Goal: Contribute content

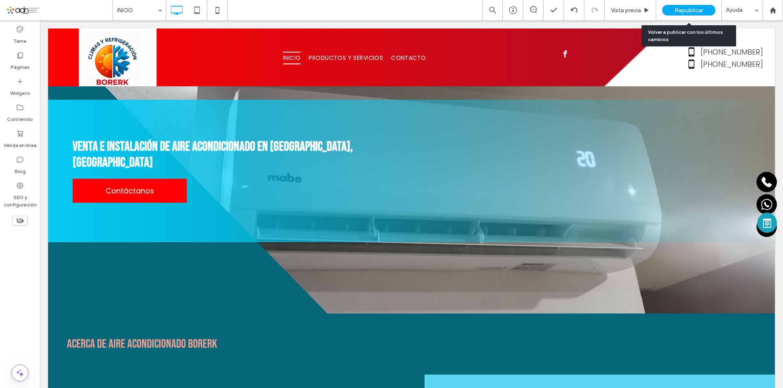
click at [700, 11] on span "Republicar" at bounding box center [688, 10] width 29 height 7
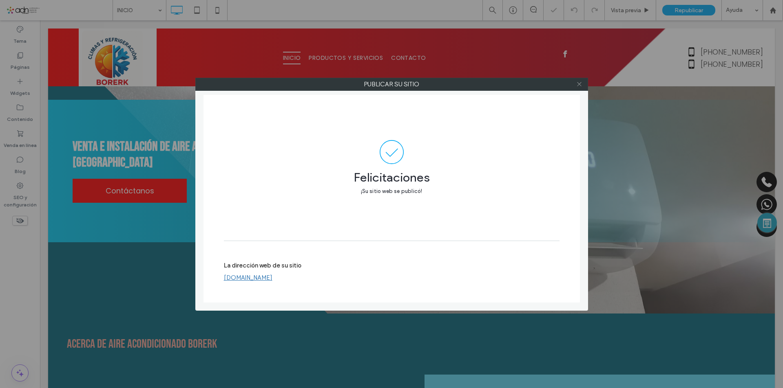
click at [577, 87] on icon at bounding box center [579, 84] width 6 height 6
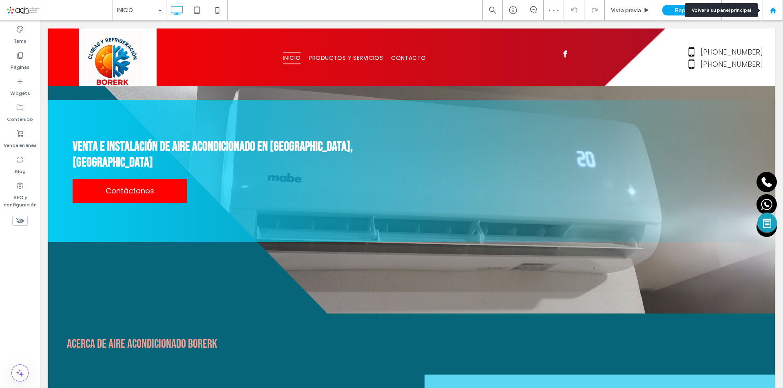
click at [774, 7] on icon at bounding box center [772, 10] width 7 height 7
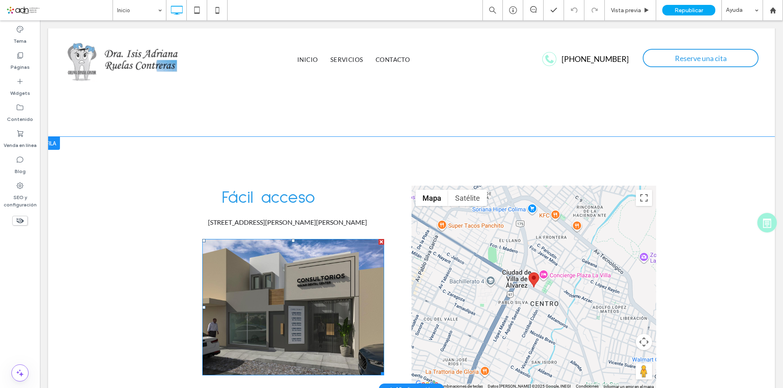
scroll to position [1928, 0]
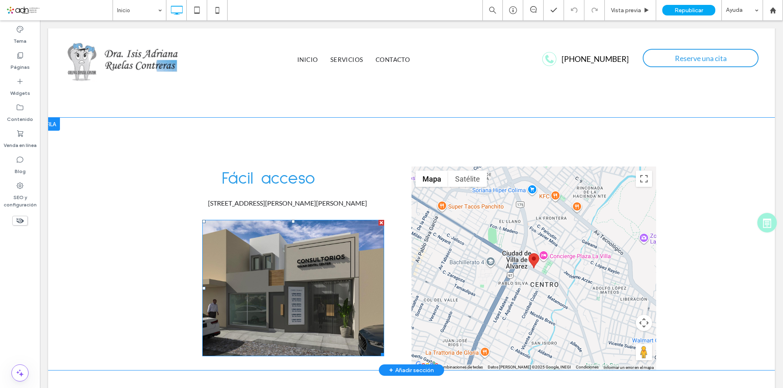
click at [378, 220] on div at bounding box center [381, 223] width 6 height 6
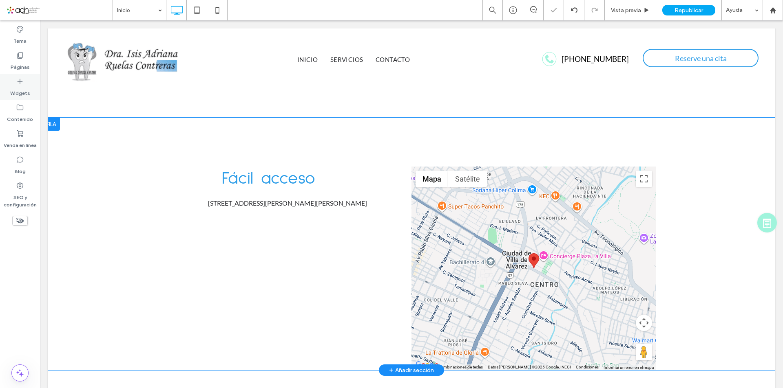
click at [21, 91] on label "Widgets" at bounding box center [20, 91] width 20 height 11
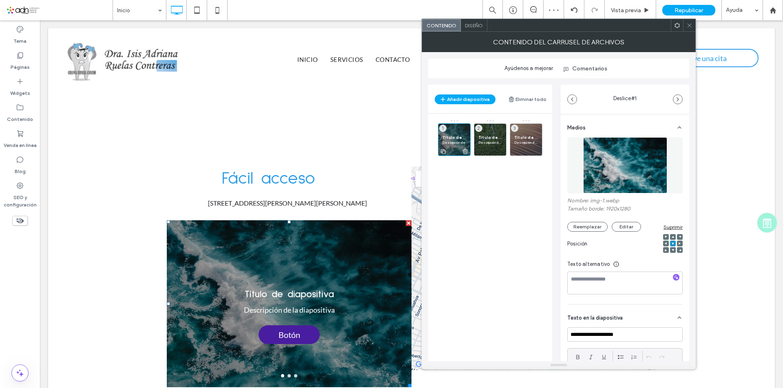
click at [467, 152] on icon at bounding box center [465, 151] width 7 height 7
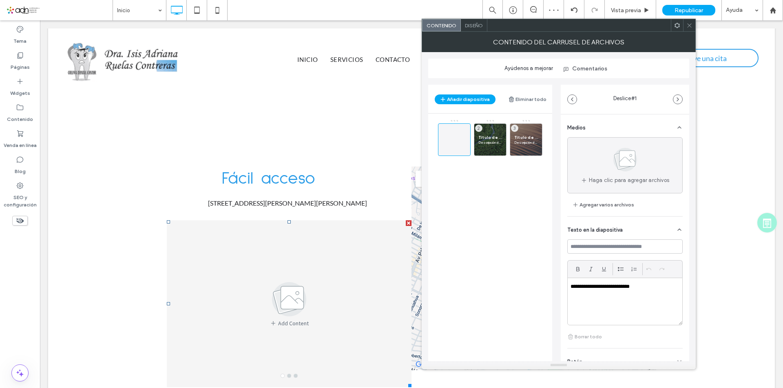
click at [508, 151] on div "Título de diapositiva Descripción de la diapositiva 2 Título de diapositiva Des…" at bounding box center [495, 137] width 114 height 37
click at [501, 152] on use at bounding box center [500, 151] width 5 height 5
click at [536, 152] on use at bounding box center [536, 151] width 5 height 5
click at [455, 146] on span at bounding box center [454, 140] width 10 height 24
click at [593, 197] on div "Haga clic para agregar archivos Agregar varios archivos" at bounding box center [624, 173] width 115 height 73
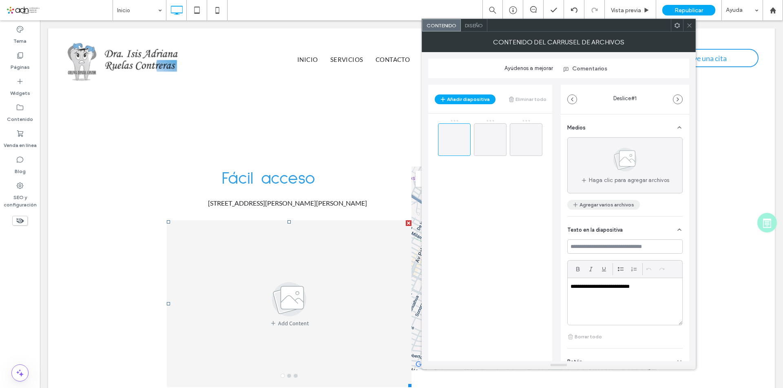
click at [598, 205] on button "Agregar varios archivos" at bounding box center [603, 205] width 73 height 10
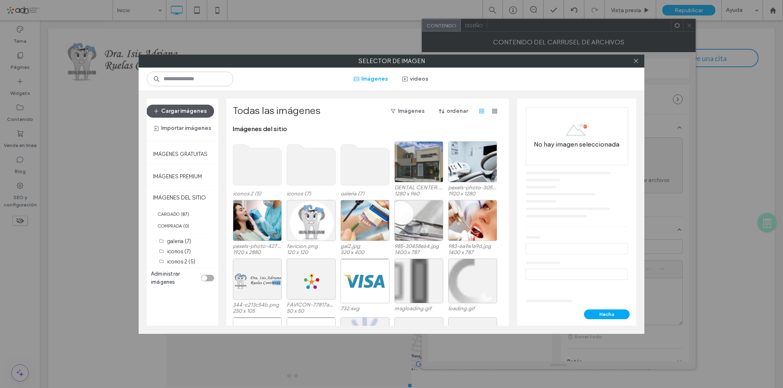
click at [172, 110] on button "Cargar imágenes" at bounding box center [180, 111] width 68 height 13
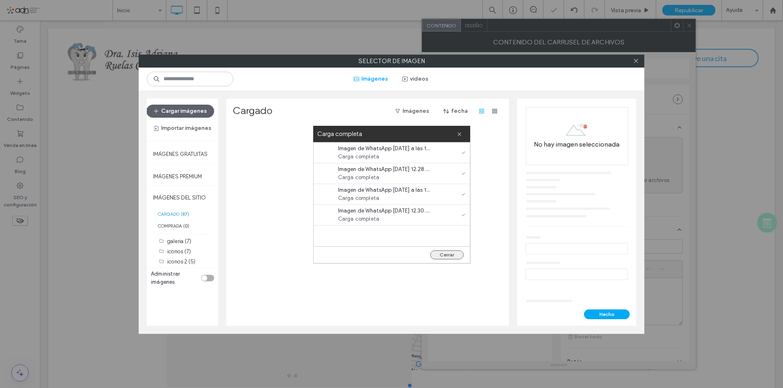
click at [439, 258] on button "Cerrar" at bounding box center [446, 255] width 33 height 9
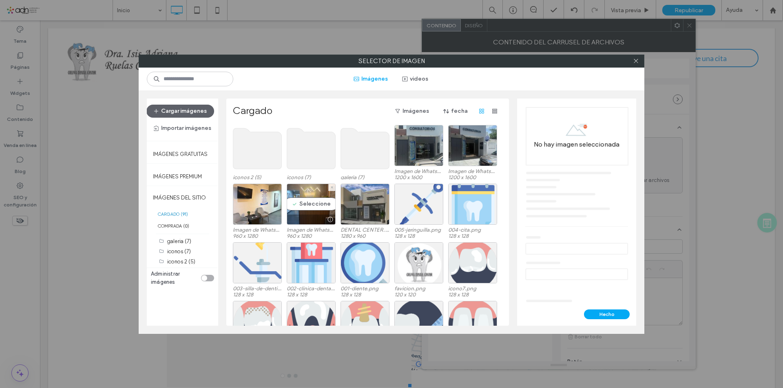
click at [317, 207] on div "Seleccione" at bounding box center [311, 204] width 49 height 41
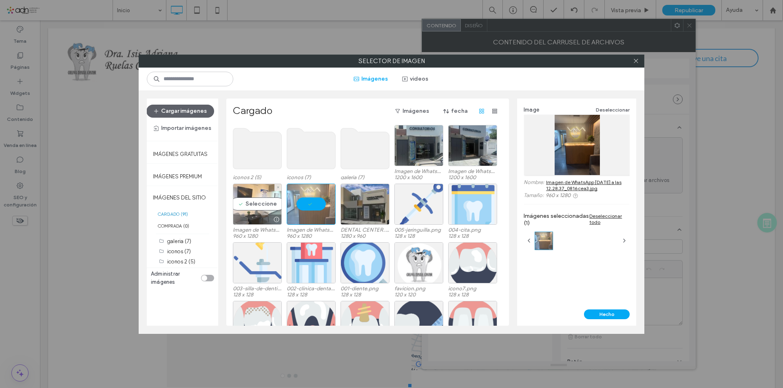
click at [262, 204] on div "Seleccione" at bounding box center [257, 204] width 49 height 41
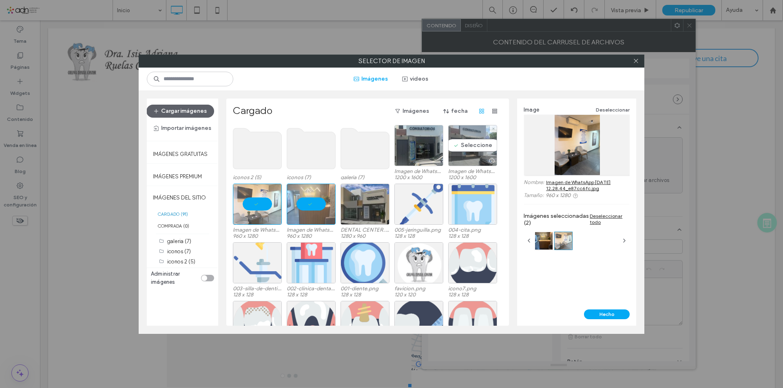
click at [481, 148] on div "Seleccione" at bounding box center [472, 145] width 49 height 41
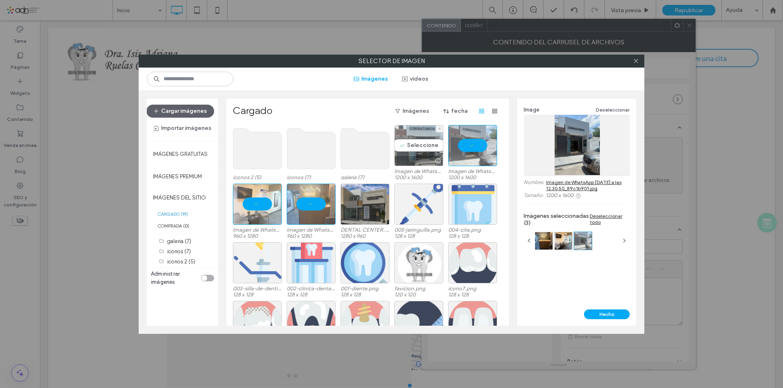
click at [429, 149] on div "Seleccione" at bounding box center [418, 145] width 49 height 41
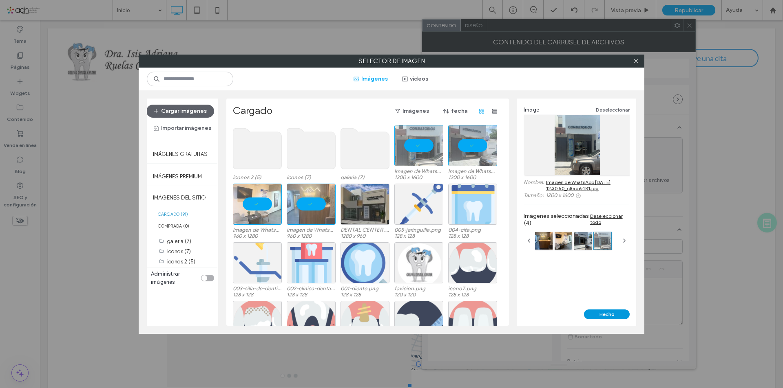
click at [600, 316] on button "Hecho" at bounding box center [607, 315] width 46 height 10
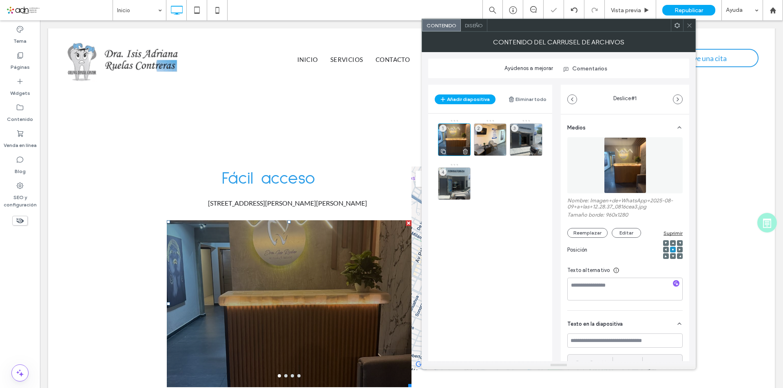
click at [459, 147] on div at bounding box center [454, 151] width 32 height 9
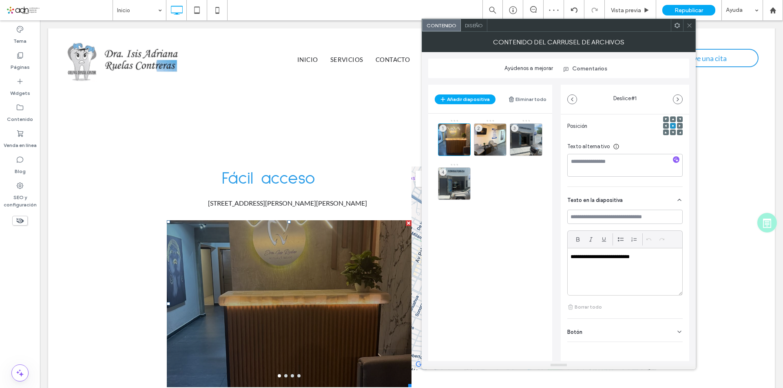
click at [670, 325] on div "Botón" at bounding box center [624, 330] width 115 height 23
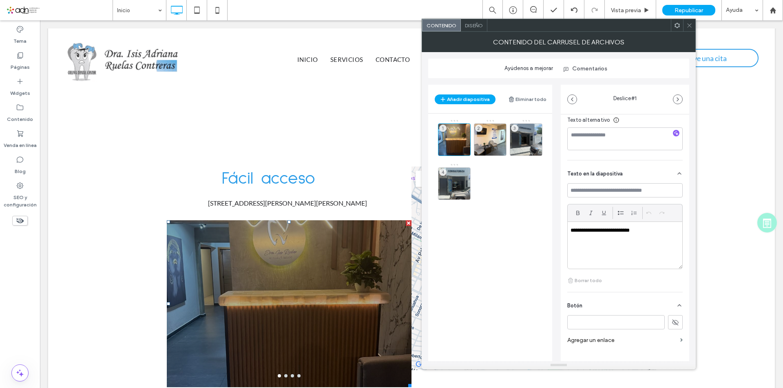
scroll to position [159, 0]
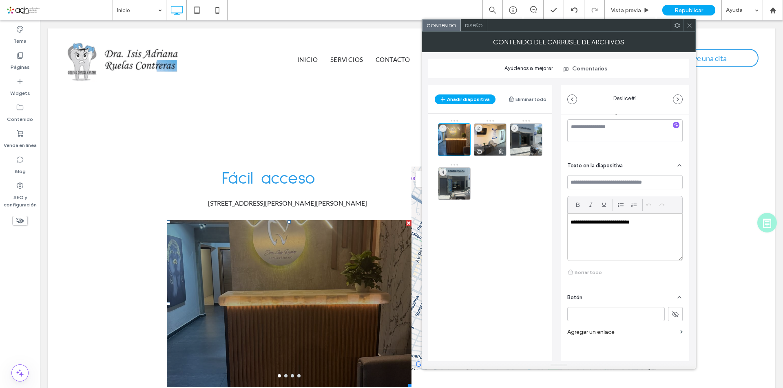
click at [488, 135] on div "2" at bounding box center [490, 139] width 33 height 33
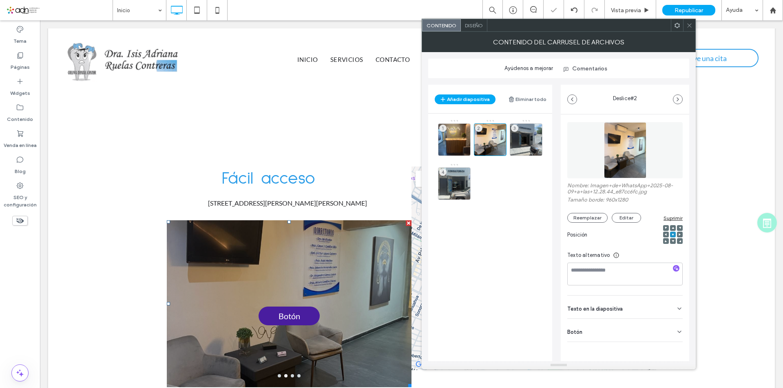
click at [666, 329] on div "Botón" at bounding box center [624, 330] width 115 height 23
click at [671, 346] on icon at bounding box center [674, 349] width 7 height 7
click at [528, 147] on div at bounding box center [526, 151] width 32 height 9
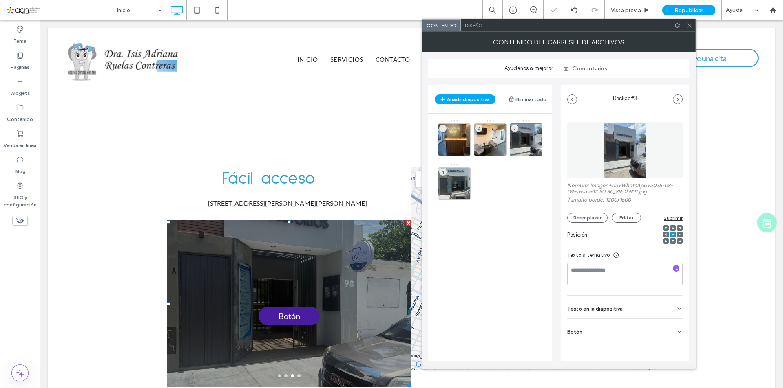
click at [676, 331] on icon at bounding box center [679, 332] width 7 height 7
click at [671, 348] on icon at bounding box center [674, 349] width 7 height 7
click at [451, 181] on div "4" at bounding box center [454, 184] width 33 height 33
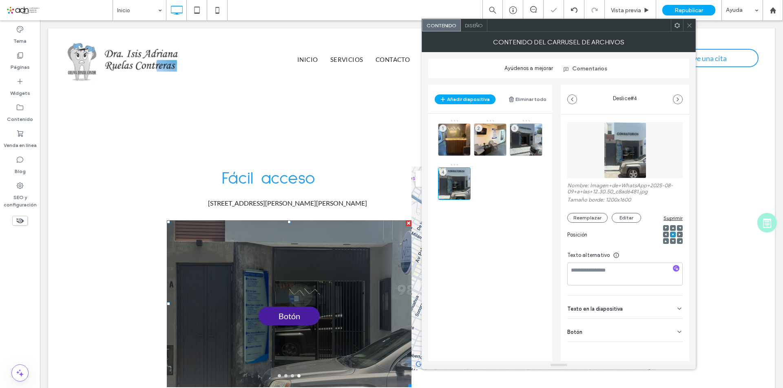
click at [676, 330] on icon at bounding box center [679, 332] width 7 height 7
click at [671, 347] on icon at bounding box center [674, 349] width 7 height 7
click at [688, 25] on use at bounding box center [689, 25] width 4 height 4
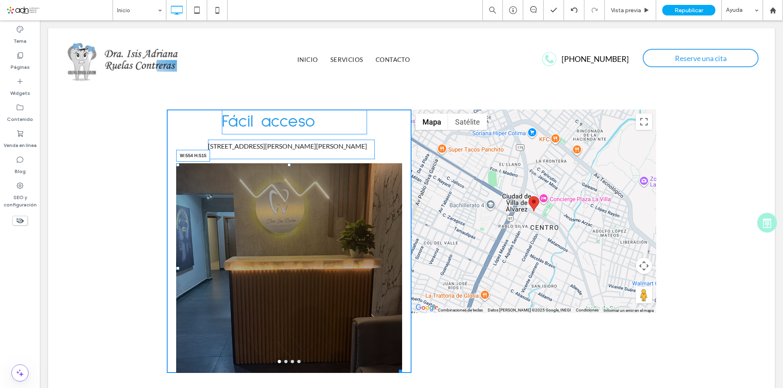
drag, startPoint x: 401, startPoint y: 343, endPoint x: 423, endPoint y: 328, distance: 26.7
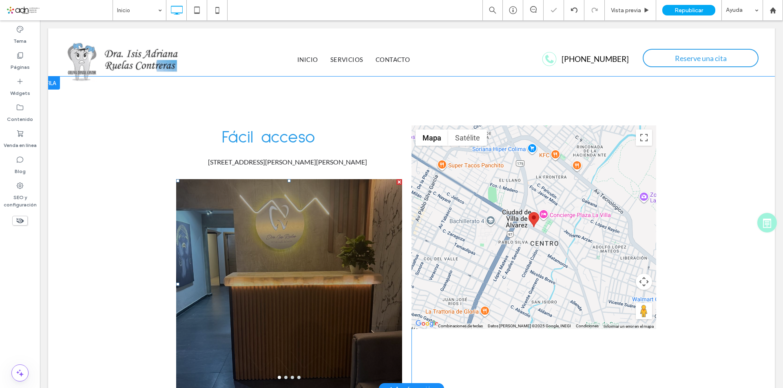
scroll to position [1960, 0]
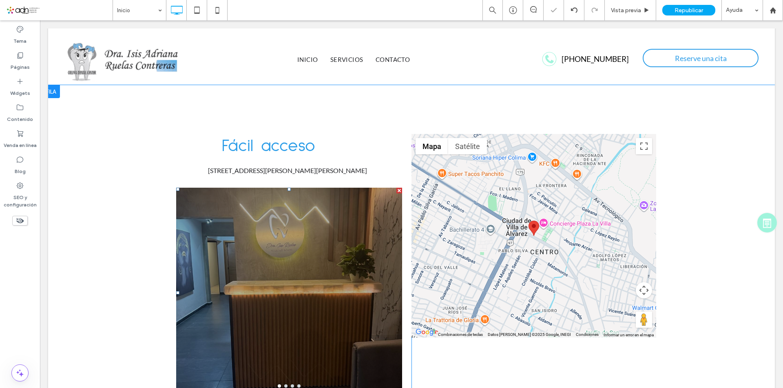
click at [287, 227] on div at bounding box center [289, 297] width 226 height 171
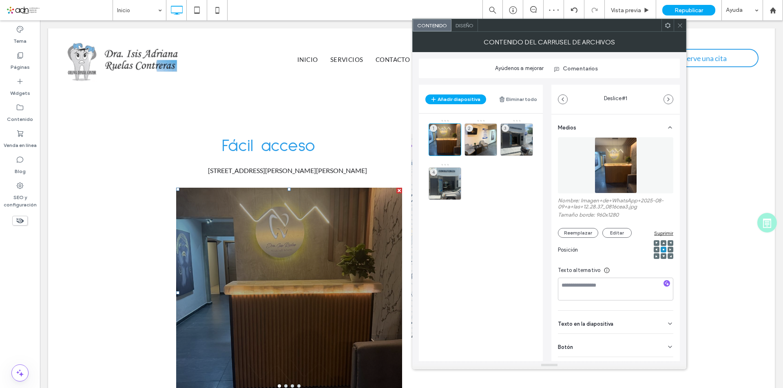
click at [679, 27] on icon at bounding box center [680, 25] width 6 height 6
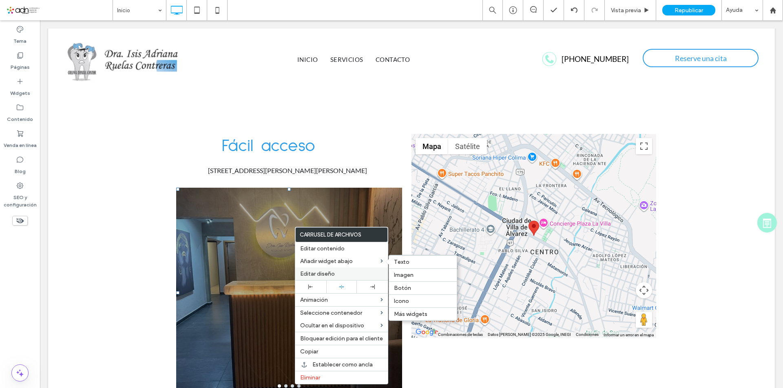
click at [318, 271] on span "Editar diseño" at bounding box center [317, 274] width 35 height 7
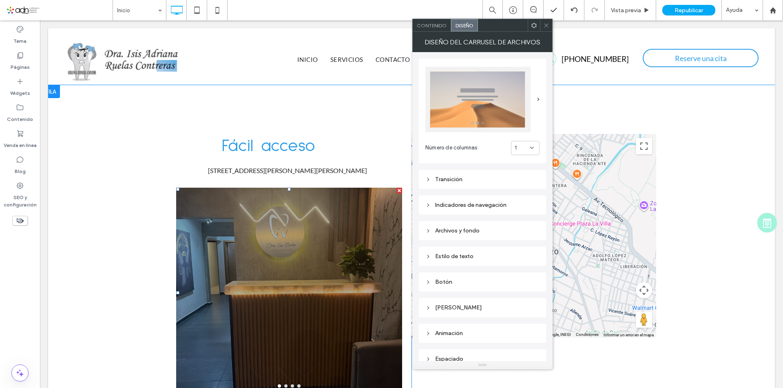
click at [473, 230] on div "Archivos y fondo" at bounding box center [482, 230] width 114 height 7
click at [532, 288] on div "rgba(0, 0, 0, 0.3)" at bounding box center [533, 287] width 7 height 7
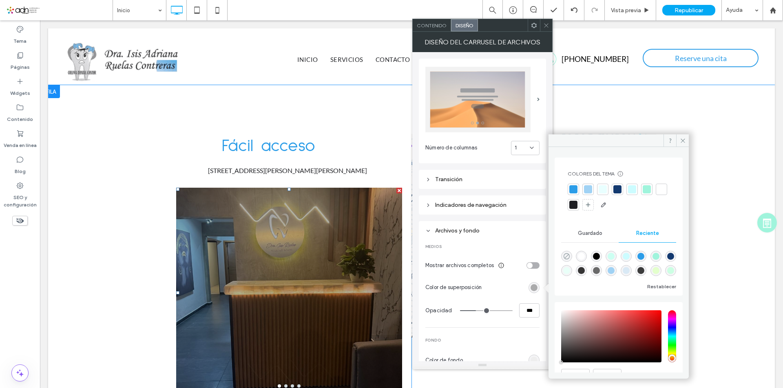
click at [563, 256] on icon "rgba(0, 0, 0, 0)" at bounding box center [566, 256] width 7 height 7
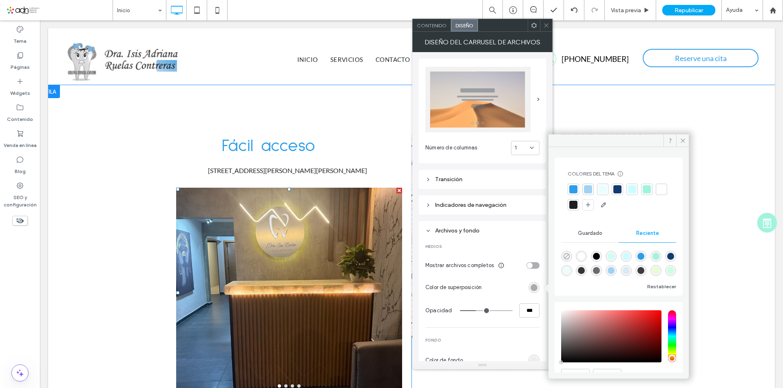
type input "*"
type input "**"
type input "*"
type input "**"
click at [544, 27] on icon at bounding box center [546, 25] width 6 height 6
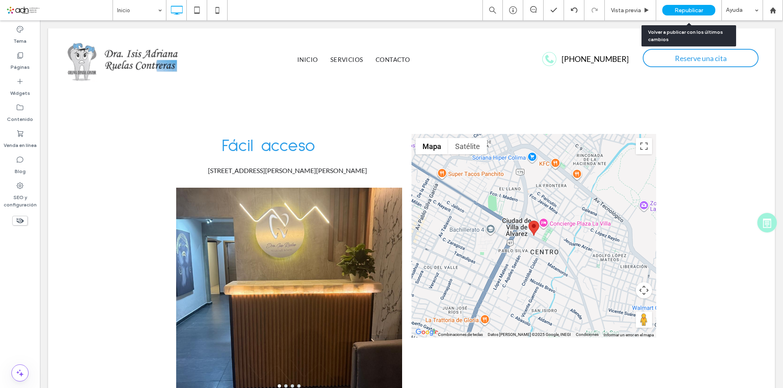
click at [680, 12] on span "Republicar" at bounding box center [688, 10] width 29 height 7
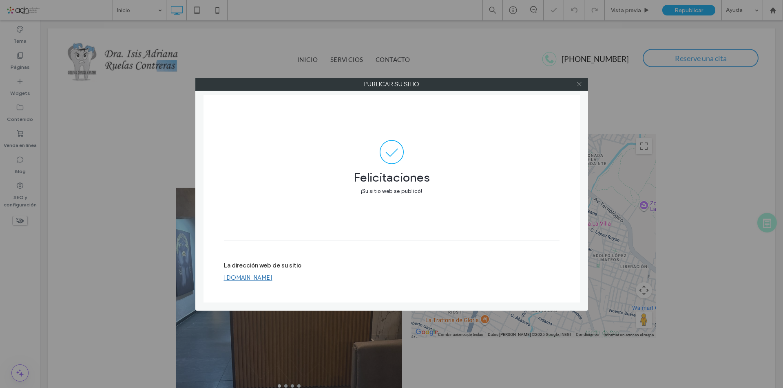
click at [580, 82] on icon at bounding box center [579, 84] width 6 height 6
